Goal: Task Accomplishment & Management: Use online tool/utility

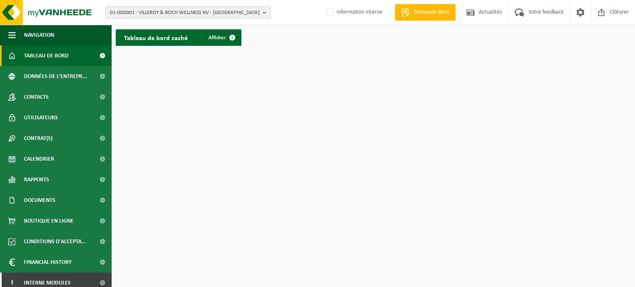
click at [181, 11] on span "01-000001 - VILLEROY & BOCH WELLNESS NV - ROESELARE" at bounding box center [185, 13] width 150 height 12
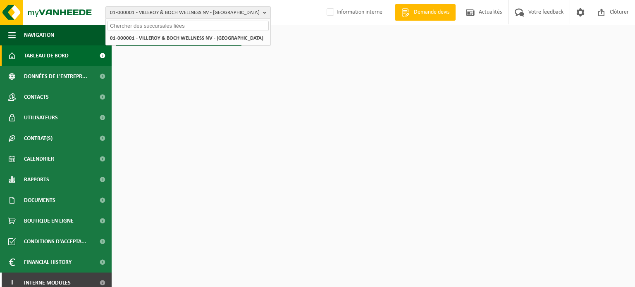
paste input "10-740276"
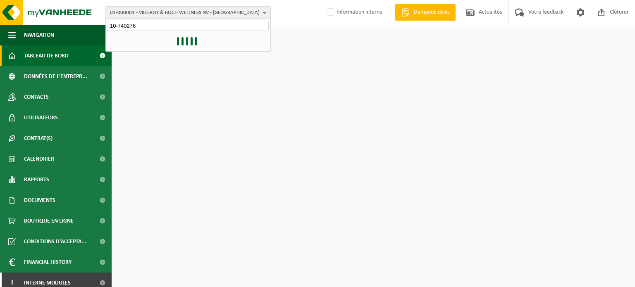
type input "10-740276"
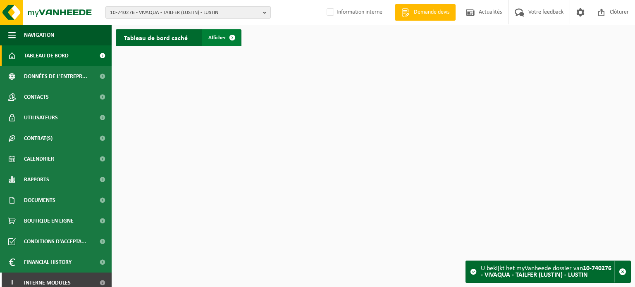
click at [208, 33] on link "Afficher" at bounding box center [221, 37] width 39 height 17
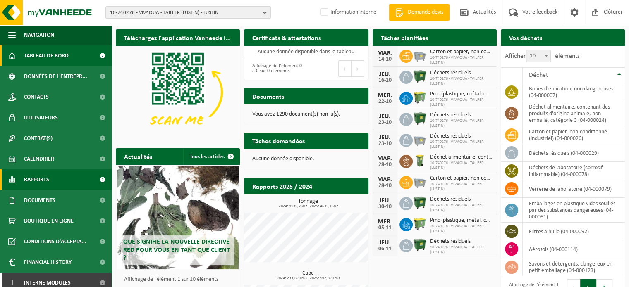
click at [33, 181] on span "Rapports" at bounding box center [36, 179] width 25 height 21
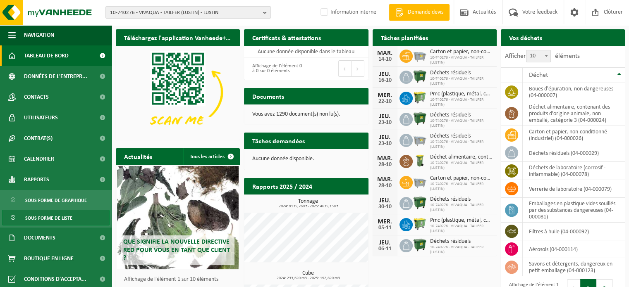
click at [34, 213] on span "Sous forme de liste" at bounding box center [48, 218] width 47 height 16
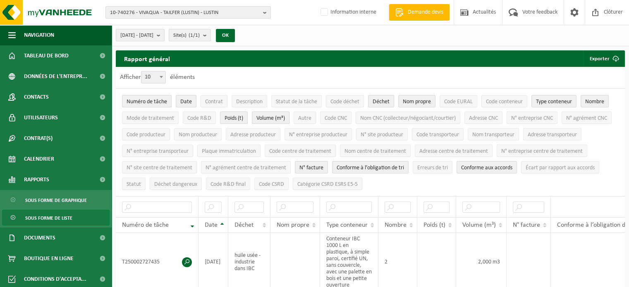
click at [284, 117] on span "Volume (m³)" at bounding box center [270, 118] width 29 height 6
click at [569, 101] on span "Type conteneur" at bounding box center [554, 102] width 36 height 6
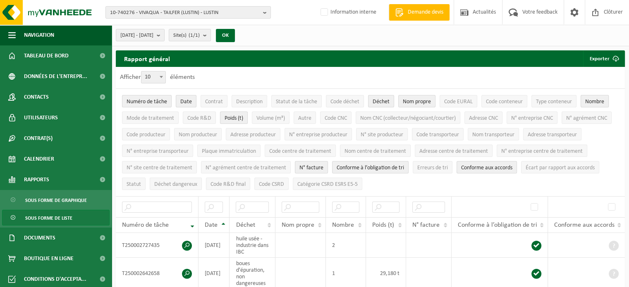
click at [601, 100] on span "Nombre" at bounding box center [594, 102] width 19 height 6
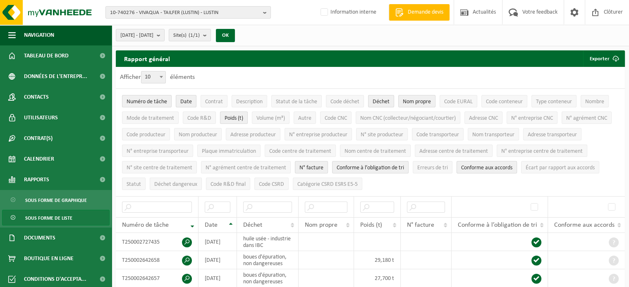
click at [479, 170] on button "Conforme aux accords" at bounding box center [486, 167] width 60 height 12
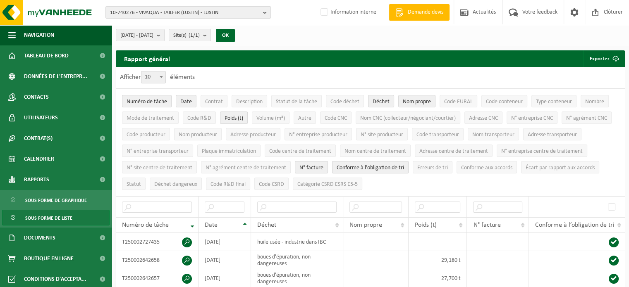
click at [378, 165] on span "Conforme à l’obligation de tri" at bounding box center [369, 168] width 67 height 6
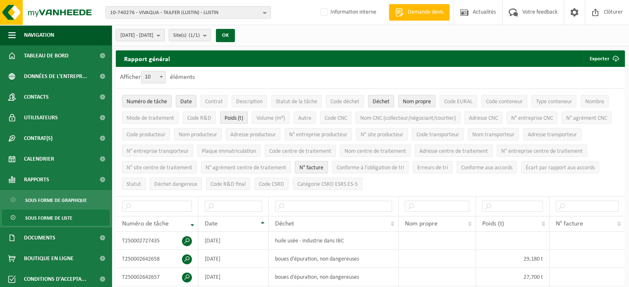
click at [306, 167] on span "N° facture" at bounding box center [311, 168] width 24 height 6
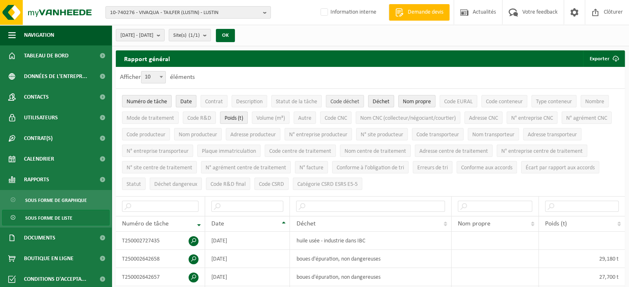
click at [345, 105] on button "Code déchet" at bounding box center [345, 101] width 38 height 12
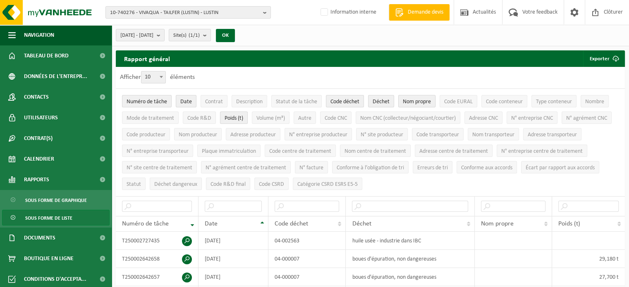
click at [412, 100] on span "Nom propre" at bounding box center [417, 102] width 28 height 6
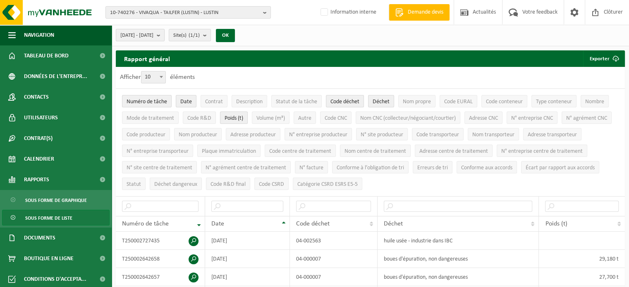
click at [164, 35] on b "submit" at bounding box center [160, 35] width 7 height 12
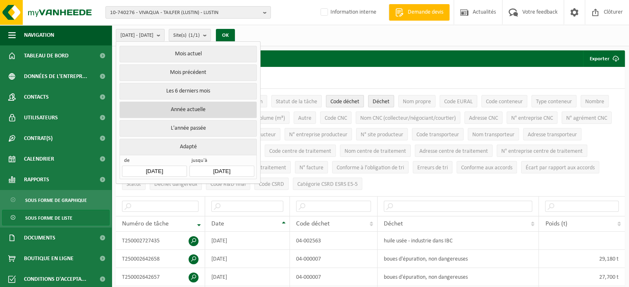
click at [176, 106] on button "Année actuelle" at bounding box center [187, 110] width 137 height 17
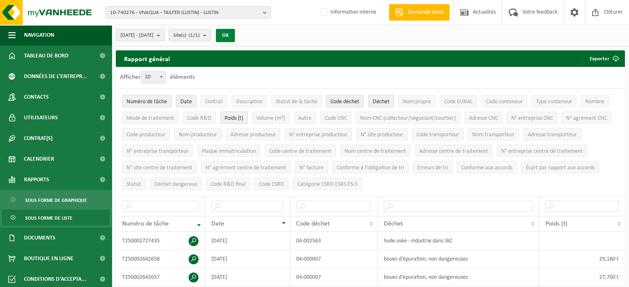
click at [235, 36] on button "OK" at bounding box center [225, 35] width 19 height 13
click at [596, 57] on button "Exporter" at bounding box center [603, 58] width 41 height 17
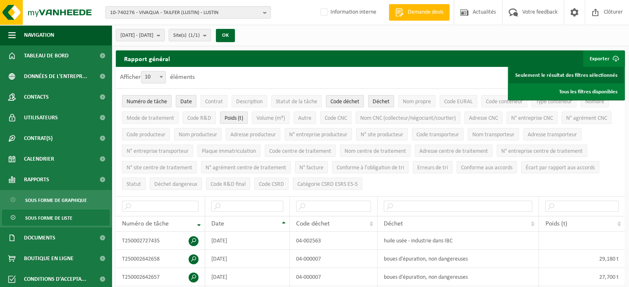
click at [582, 80] on link "Seulement le résultat des filtres sélectionnés" at bounding box center [566, 75] width 114 height 17
